Goal: Information Seeking & Learning: Learn about a topic

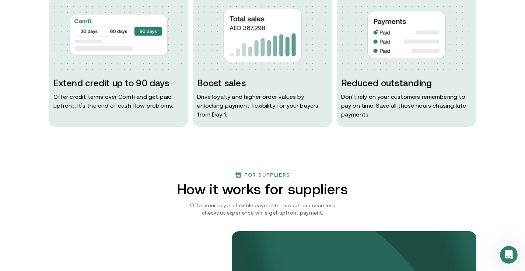
scroll to position [402, 0]
click at [229, 110] on p "Drive loyalty and higher order values by unlocking payment flexibility for your…" at bounding box center [262, 105] width 131 height 27
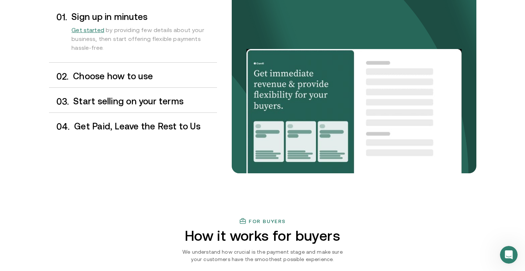
scroll to position [680, 0]
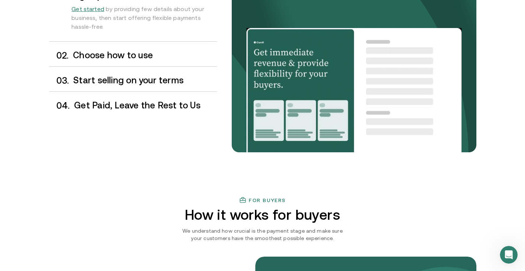
click at [134, 80] on h3 "Start selling on your terms" at bounding box center [144, 81] width 143 height 10
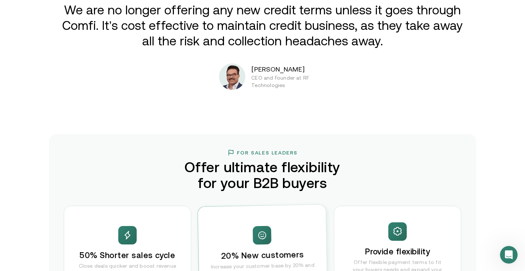
scroll to position [99, 0]
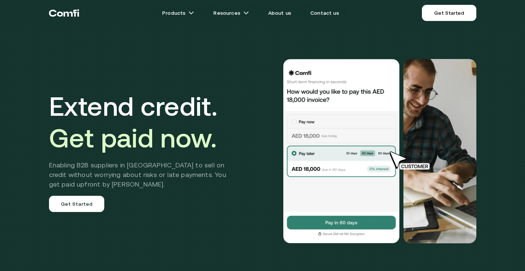
click at [229, 212] on div "Extend credit. Get paid now. Enabling B2B suppliers in MENA to sell on credit w…" at bounding box center [263, 150] width 442 height 243
